Goal: Task Accomplishment & Management: Use online tool/utility

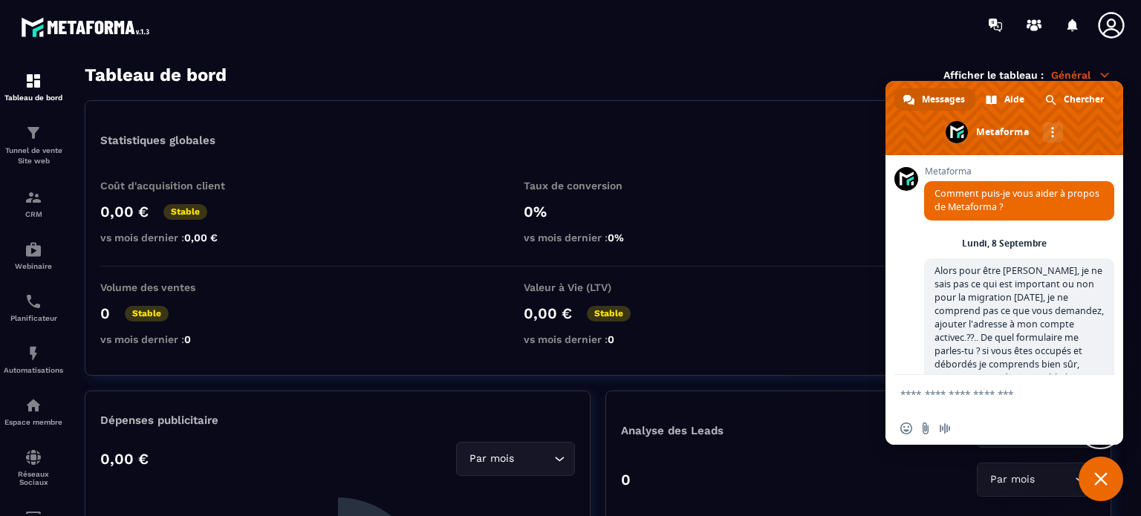
scroll to position [14245, 0]
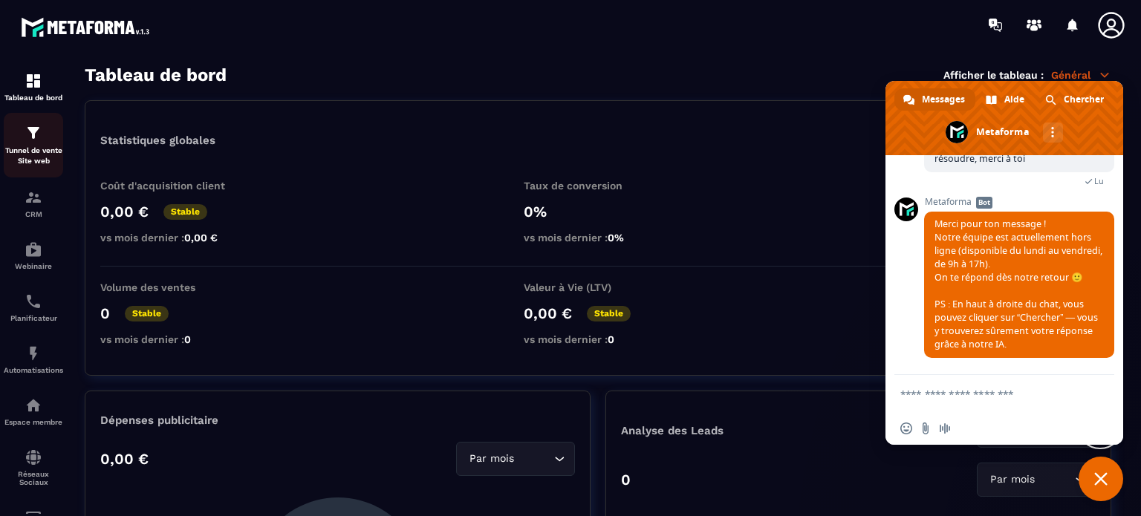
click at [36, 144] on div "Tunnel de vente Site web" at bounding box center [33, 145] width 59 height 42
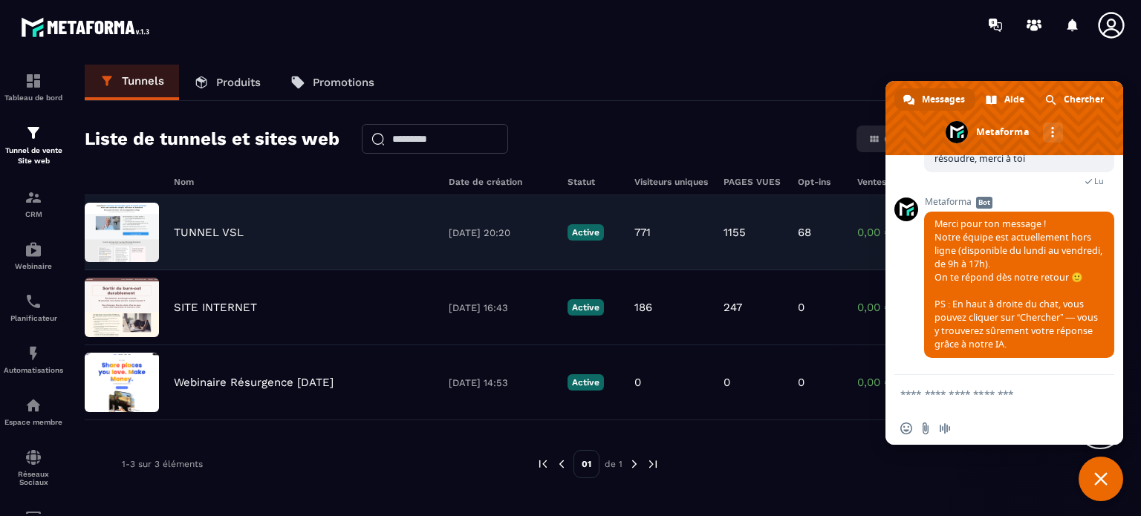
click at [203, 234] on p "TUNNEL VSL" at bounding box center [209, 232] width 70 height 13
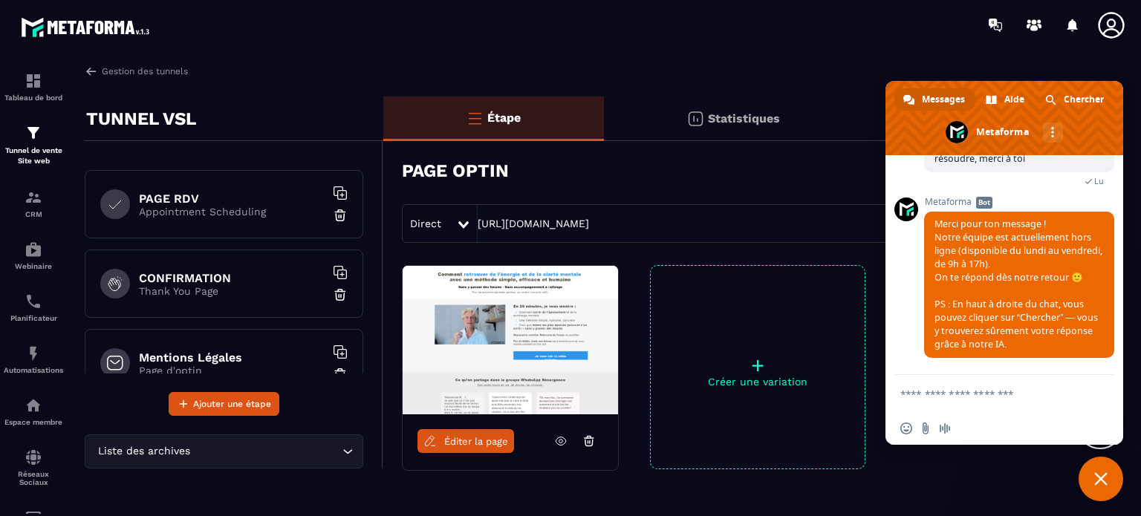
scroll to position [181, 0]
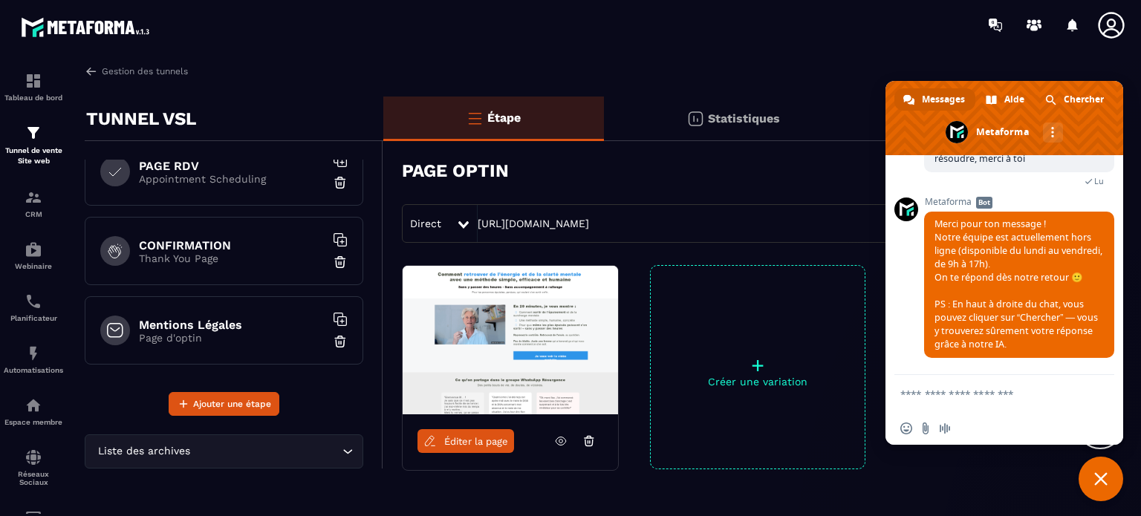
click at [216, 241] on h6 "CONFIRMATION" at bounding box center [232, 245] width 186 height 14
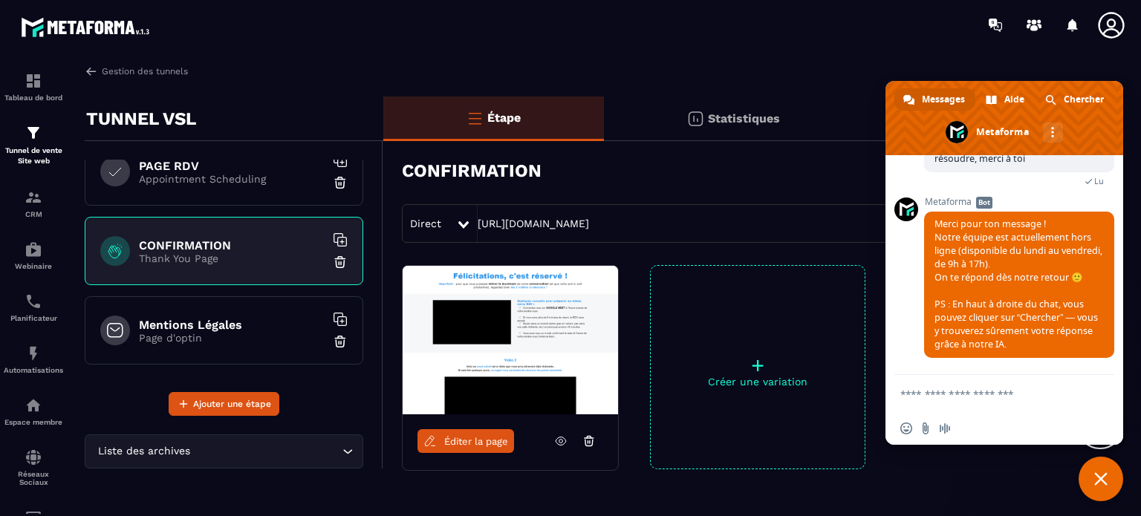
drag, startPoint x: 684, startPoint y: 224, endPoint x: 475, endPoint y: 222, distance: 209.5
click at [475, 222] on div "Direct [URL][DOMAIN_NAME]" at bounding box center [756, 223] width 709 height 39
copy div "[URL][DOMAIN_NAME]"
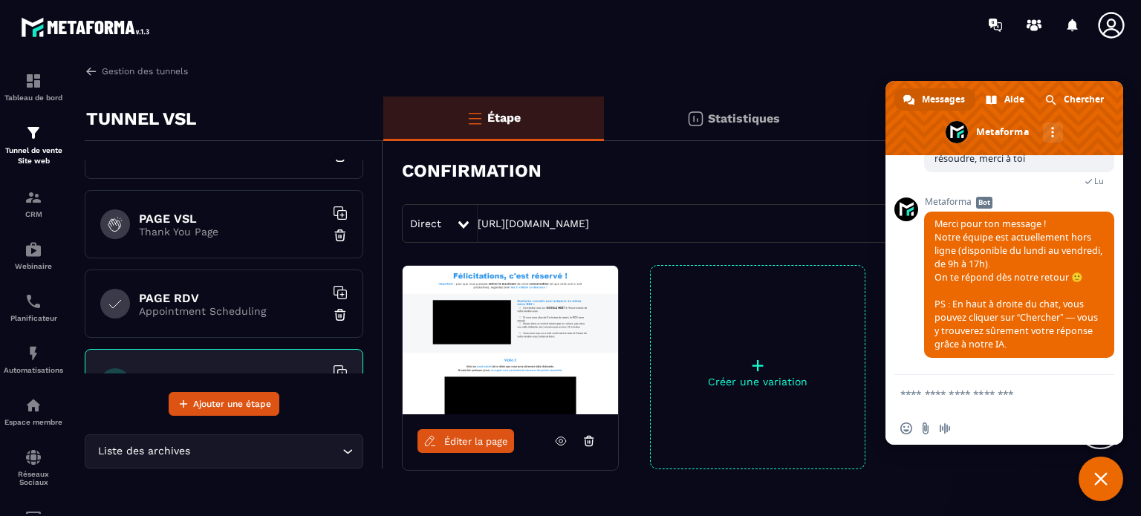
scroll to position [33, 0]
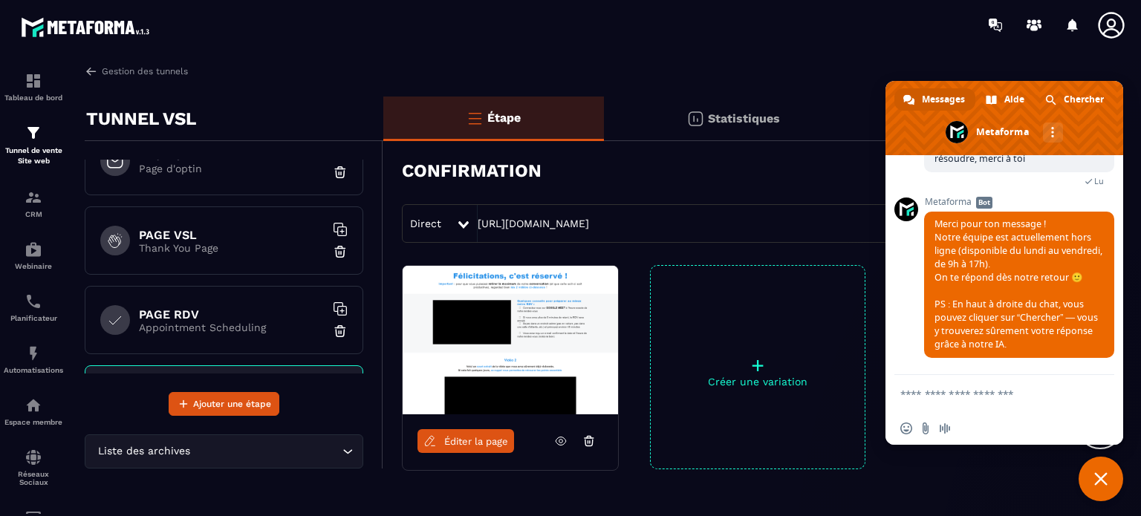
click at [172, 238] on h6 "PAGE VSL" at bounding box center [232, 235] width 186 height 14
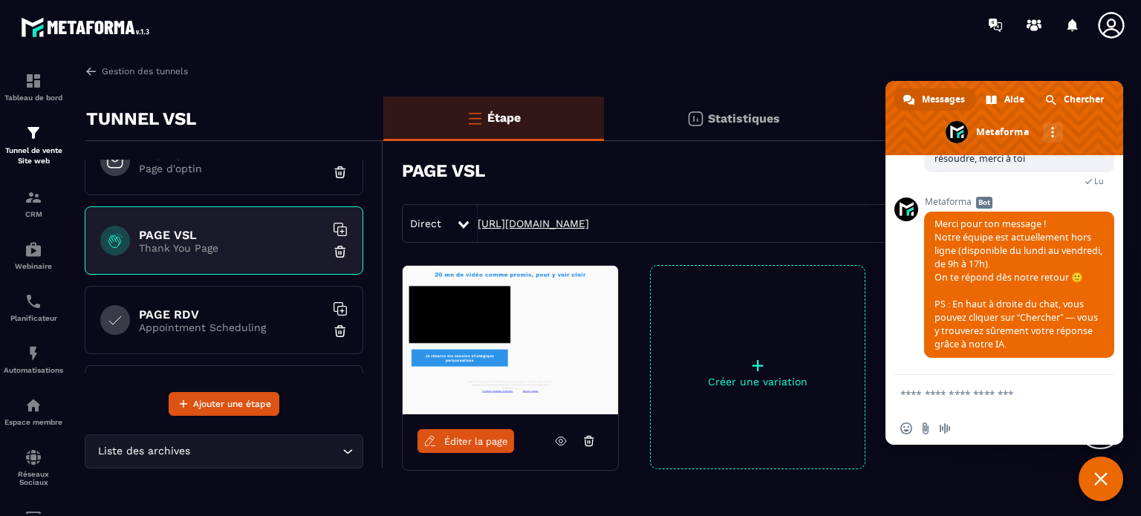
drag, startPoint x: 668, startPoint y: 224, endPoint x: 479, endPoint y: 227, distance: 188.7
click at [479, 227] on div "Direct [URL][DOMAIN_NAME]" at bounding box center [756, 223] width 709 height 39
copy link "[URL][DOMAIN_NAME]"
drag, startPoint x: 677, startPoint y: 225, endPoint x: 476, endPoint y: 228, distance: 201.3
click at [476, 228] on div "Direct [URL][DOMAIN_NAME]" at bounding box center [756, 223] width 709 height 39
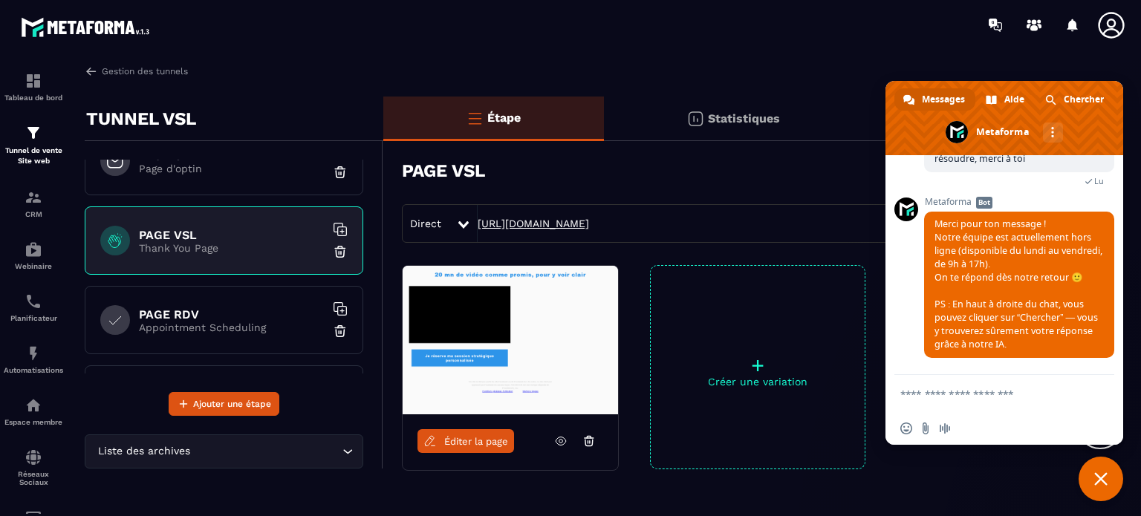
copy link "[URL][DOMAIN_NAME]"
